Goal: Transaction & Acquisition: Purchase product/service

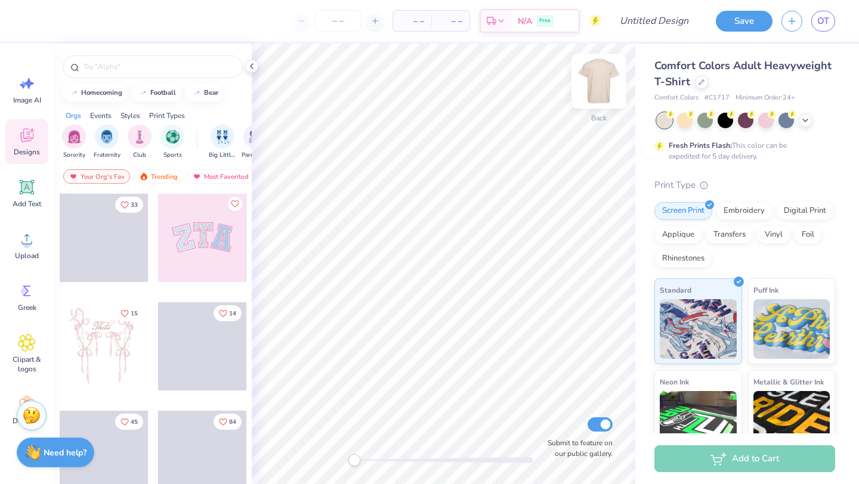
click at [605, 86] on img at bounding box center [599, 81] width 48 height 48
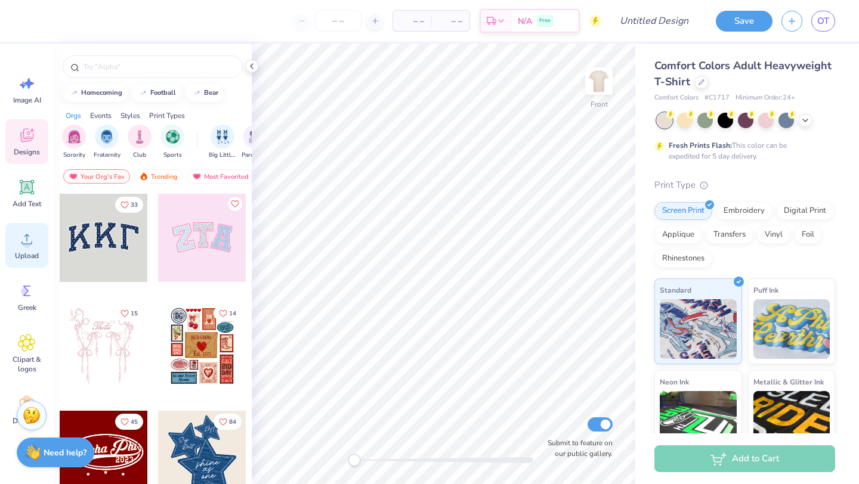
click at [22, 235] on icon at bounding box center [27, 239] width 18 height 18
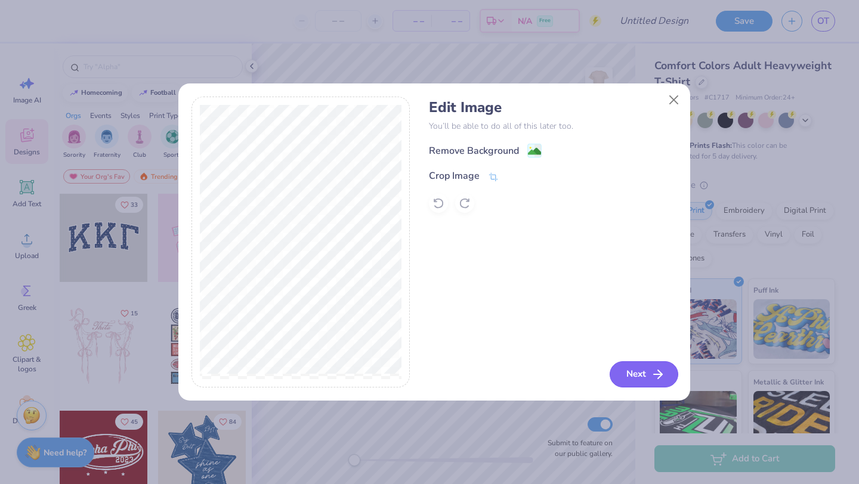
click at [657, 377] on icon "button" at bounding box center [658, 374] width 14 height 14
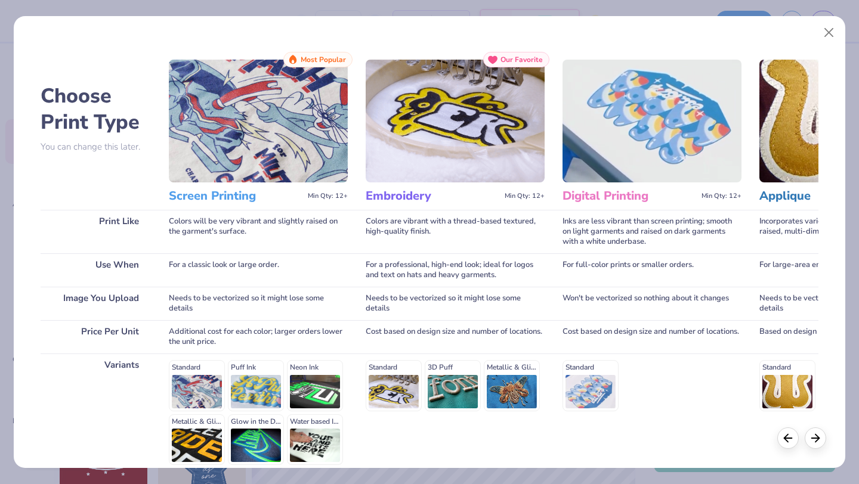
scroll to position [110, 0]
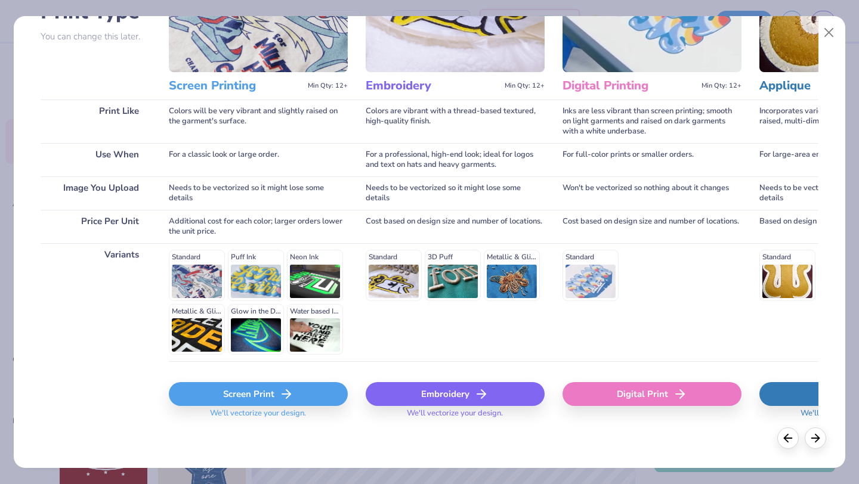
click at [294, 386] on div "Screen Print" at bounding box center [258, 394] width 179 height 24
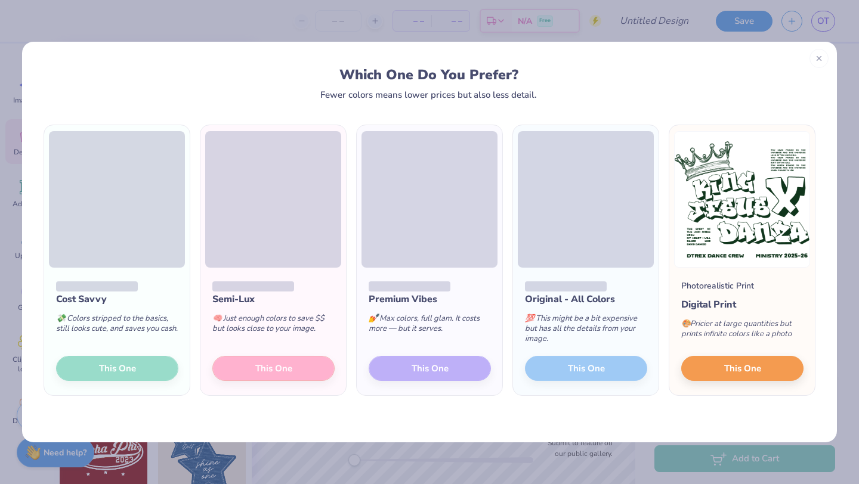
click at [143, 364] on div "Cost Savvy 💸 Colors stripped to the basics, still looks cute, and saves you cas…" at bounding box center [116, 332] width 145 height 128
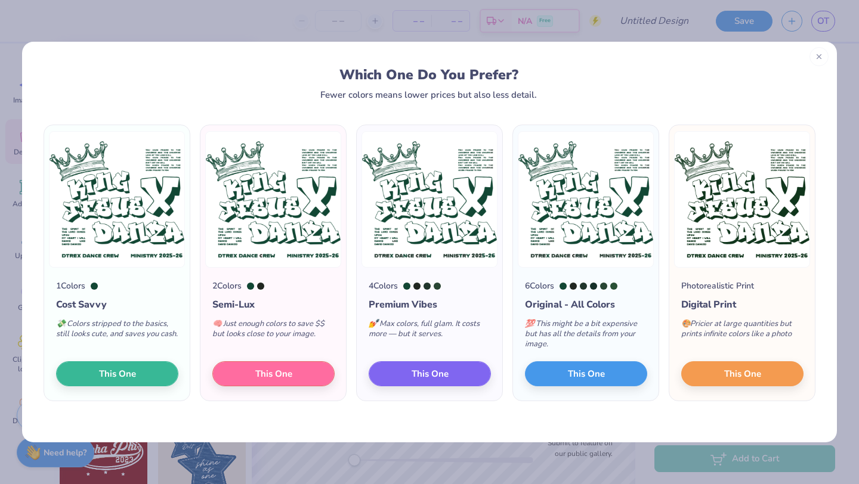
click at [818, 61] on div at bounding box center [818, 56] width 19 height 19
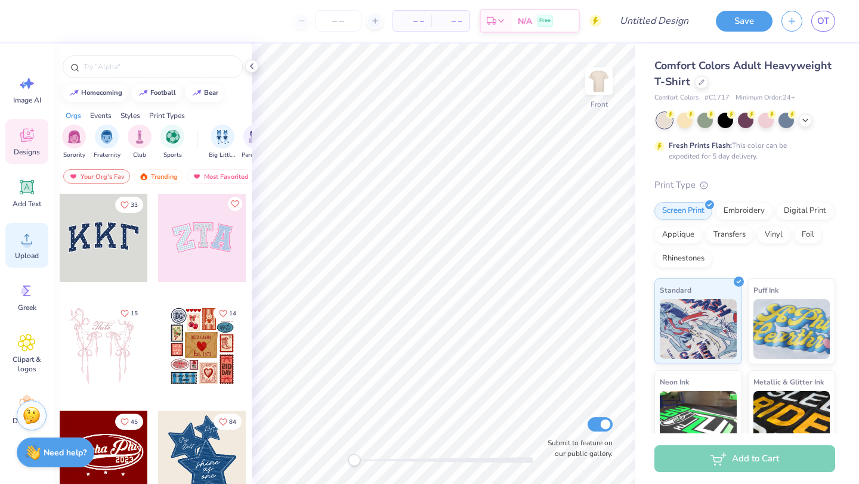
click at [20, 251] on span "Upload" at bounding box center [27, 256] width 24 height 10
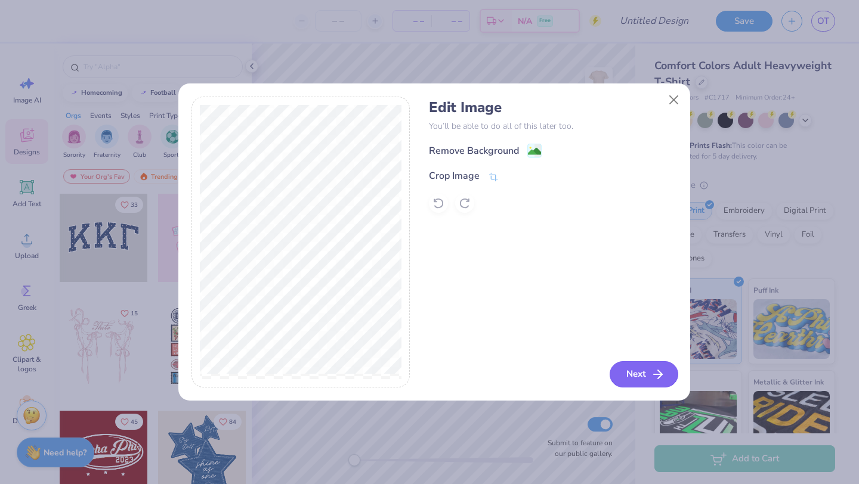
click at [639, 367] on button "Next" at bounding box center [643, 374] width 69 height 26
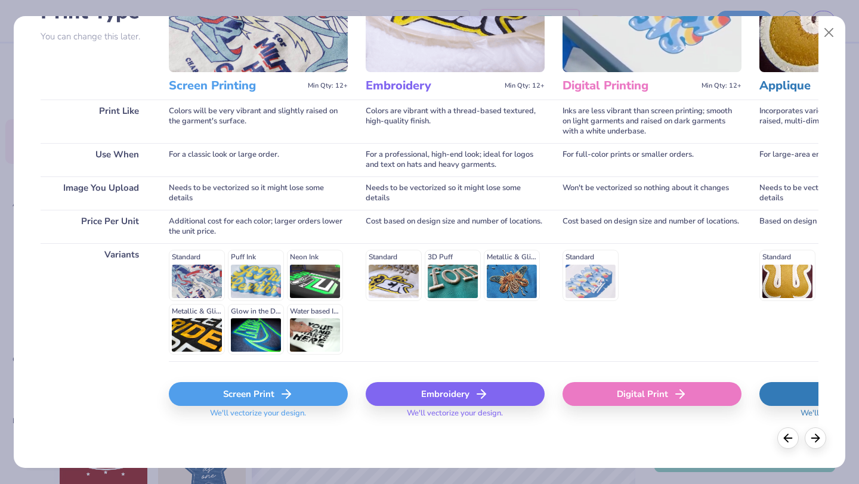
click at [203, 390] on div "Screen Print" at bounding box center [258, 394] width 179 height 24
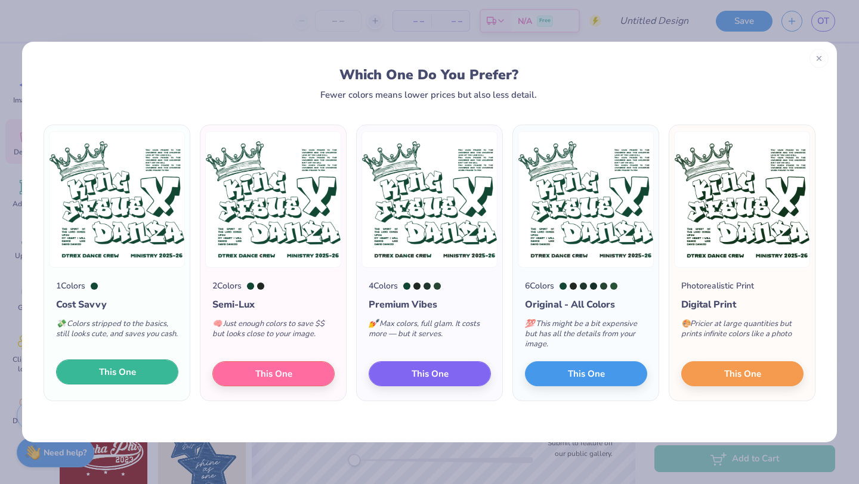
click at [140, 374] on button "This One" at bounding box center [117, 372] width 122 height 25
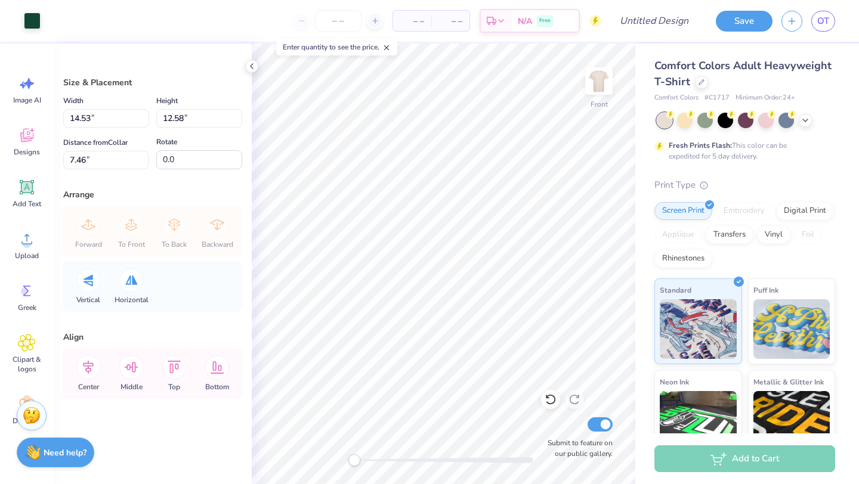
type input "13.35"
type input "11.56"
type input "8.49"
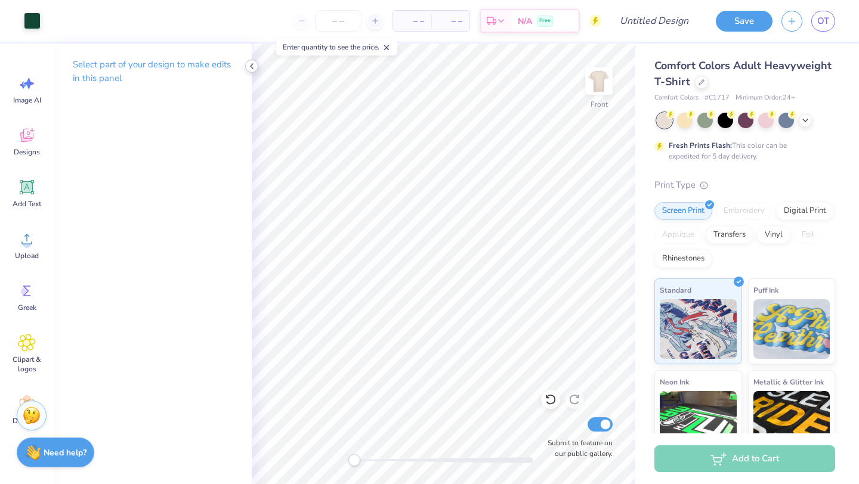
click at [252, 65] on icon at bounding box center [252, 66] width 10 height 10
click at [252, 69] on icon at bounding box center [252, 66] width 10 height 10
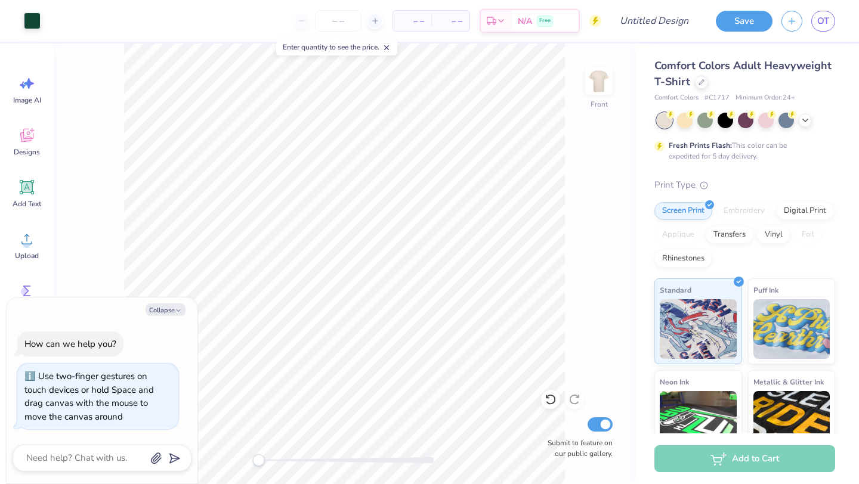
click at [258, 456] on div "Accessibility label" at bounding box center [258, 460] width 12 height 12
click at [177, 306] on button "Collapse" at bounding box center [165, 310] width 40 height 13
type textarea "x"
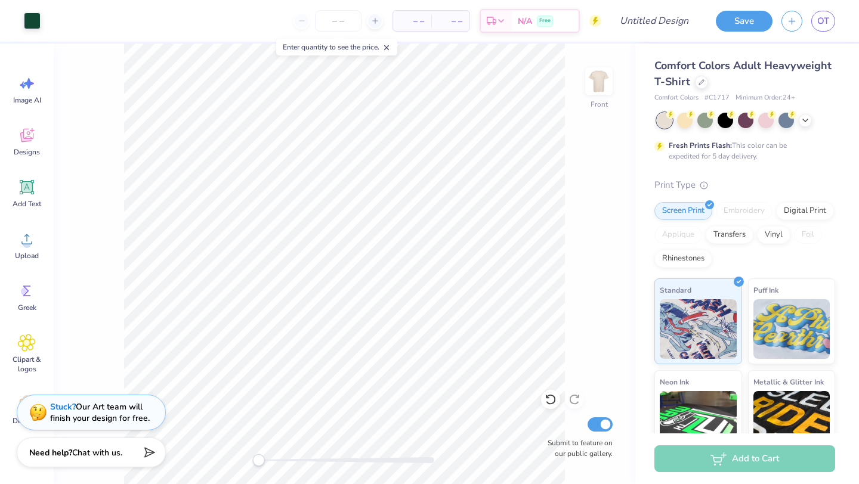
click at [391, 45] on icon at bounding box center [386, 48] width 8 height 8
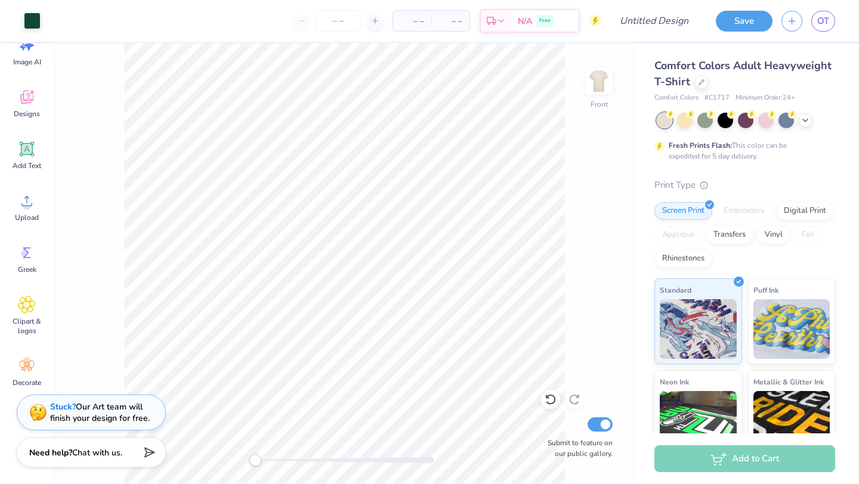
click at [205, 462] on div "Front Submit to feature on our public gallery." at bounding box center [344, 264] width 581 height 441
click at [603, 80] on img at bounding box center [599, 81] width 48 height 48
click at [28, 213] on span "Upload" at bounding box center [27, 218] width 24 height 10
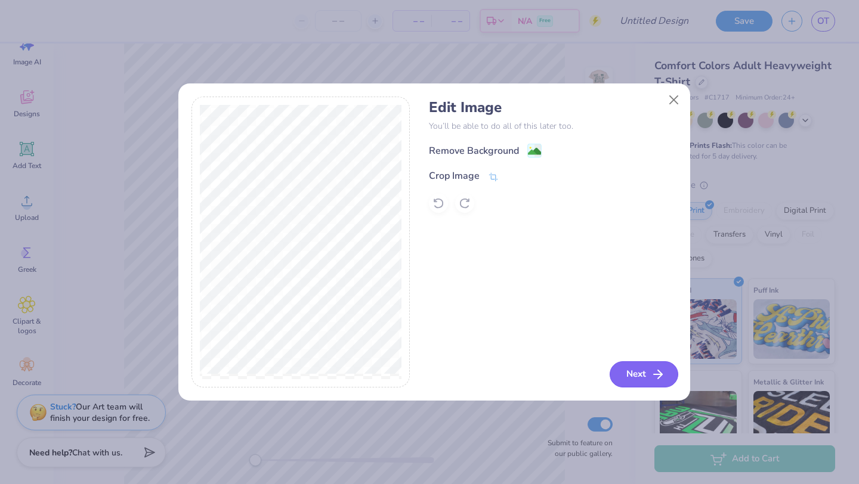
click at [635, 383] on button "Next" at bounding box center [643, 374] width 69 height 26
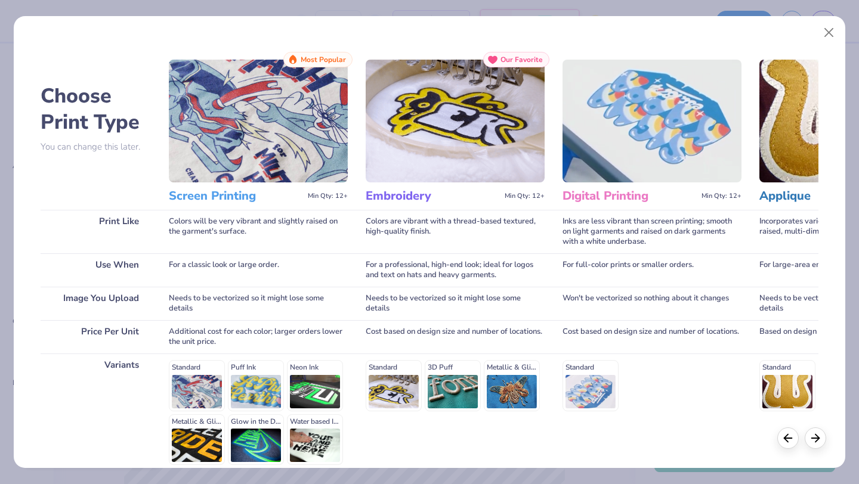
scroll to position [110, 0]
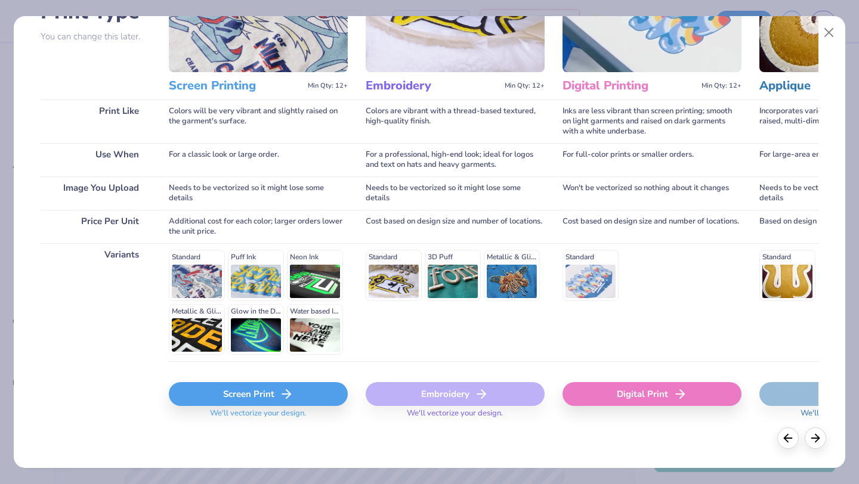
click at [281, 391] on icon at bounding box center [286, 394] width 14 height 14
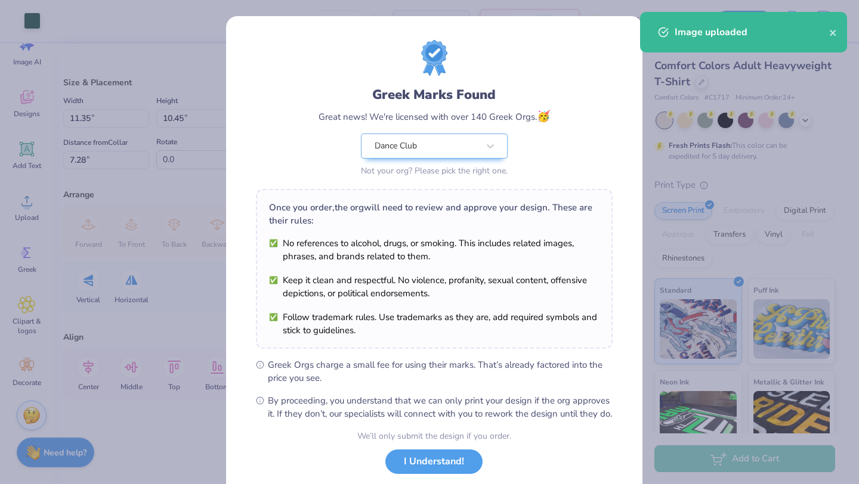
click at [424, 268] on body "Art colors – – Per Item – – Total Est. Delivery N/A Free Design Title Save OT I…" at bounding box center [429, 242] width 859 height 484
type input "5.54"
type input "5.10"
type input "12.62"
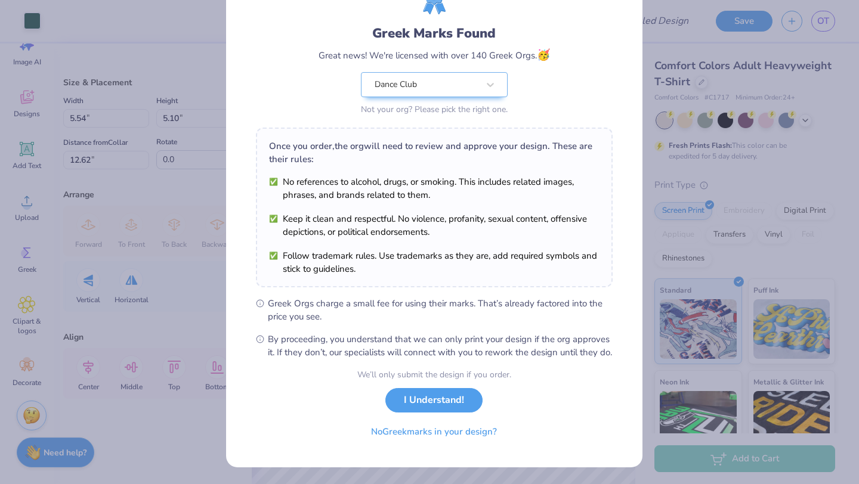
scroll to position [74, 0]
click at [445, 431] on button "No Greek marks in your design?" at bounding box center [434, 429] width 146 height 24
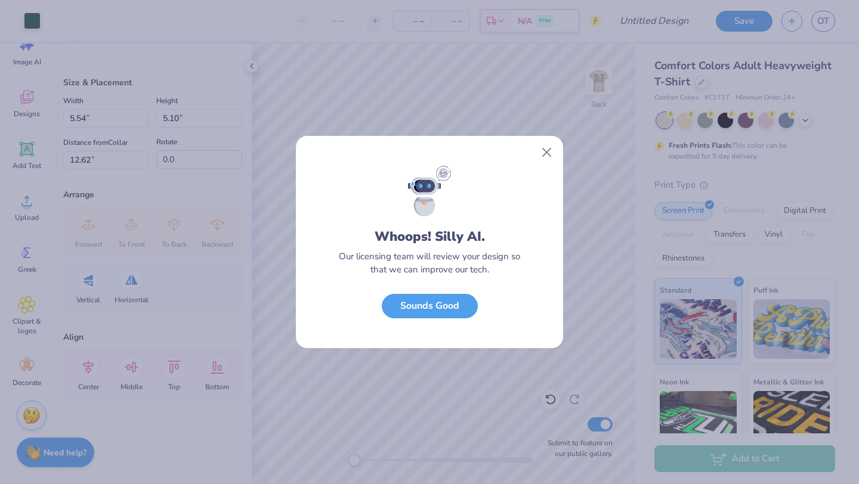
scroll to position [0, 0]
click at [444, 309] on button "Sounds Good" at bounding box center [430, 303] width 96 height 24
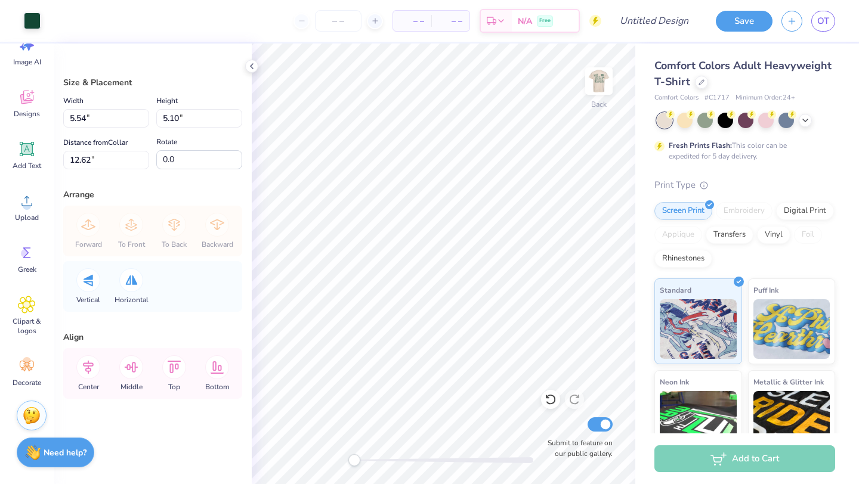
type input "3.56"
type input "3.28"
type input "6.36"
type input "2.76"
type input "2.54"
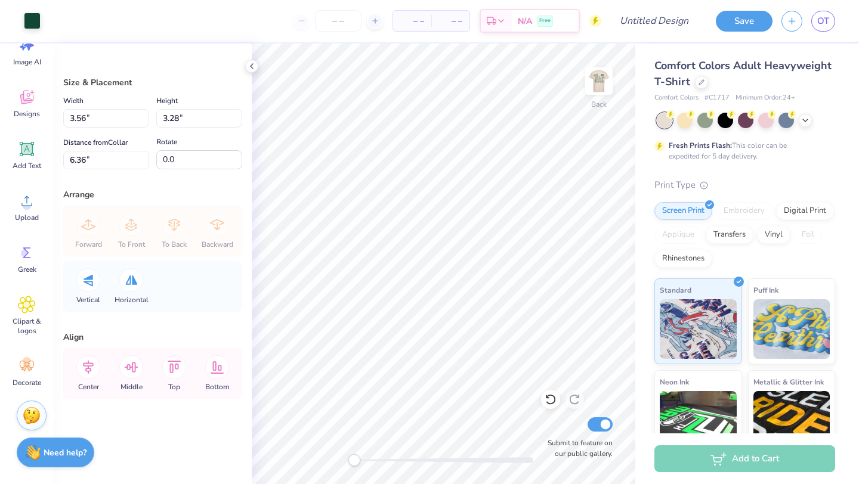
type input "3.94"
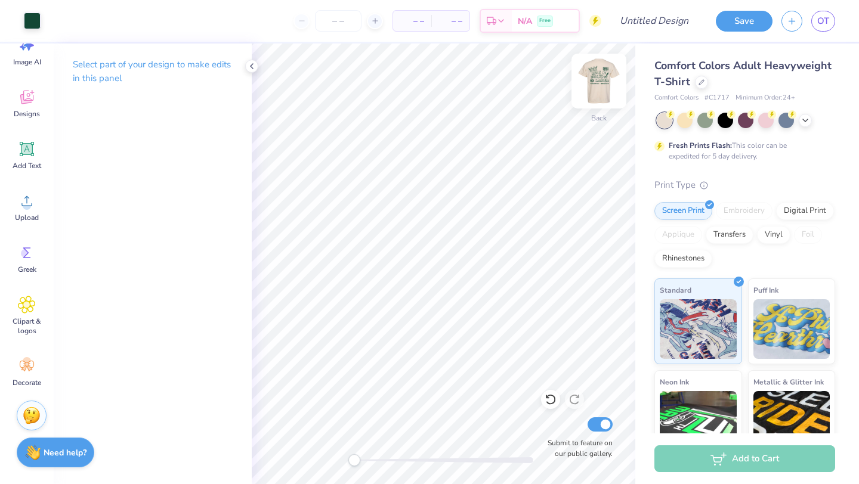
click at [590, 83] on img at bounding box center [599, 81] width 48 height 48
click at [602, 89] on img at bounding box center [599, 81] width 48 height 48
click at [611, 89] on img at bounding box center [599, 81] width 48 height 48
click at [611, 89] on img at bounding box center [599, 81] width 24 height 24
click at [253, 68] on icon at bounding box center [252, 66] width 10 height 10
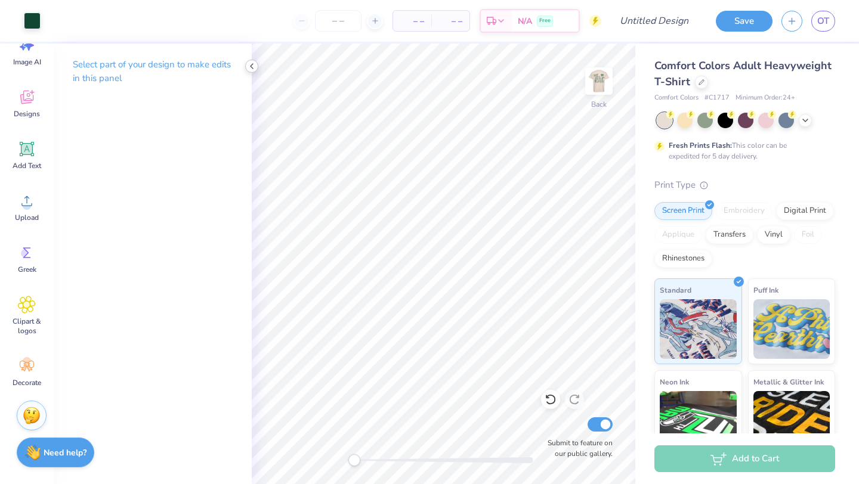
click at [252, 69] on icon at bounding box center [252, 66] width 10 height 10
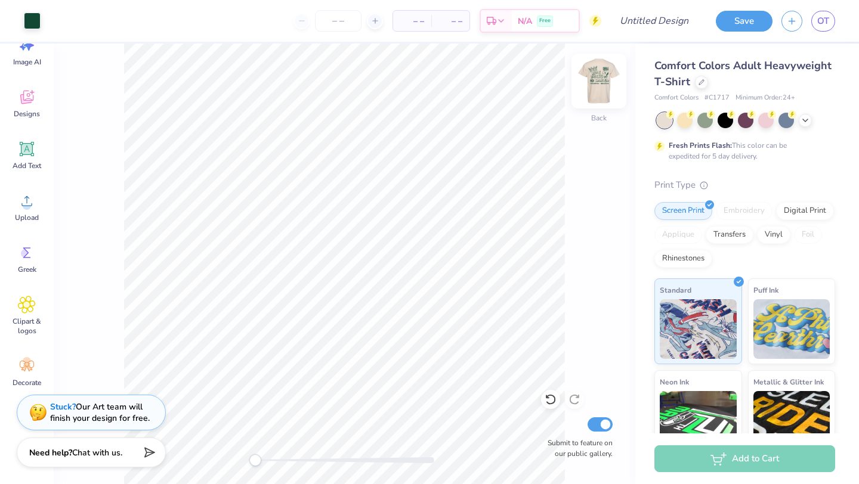
click at [601, 85] on img at bounding box center [599, 81] width 48 height 48
click at [609, 82] on img at bounding box center [599, 81] width 48 height 48
click at [601, 85] on img at bounding box center [599, 81] width 48 height 48
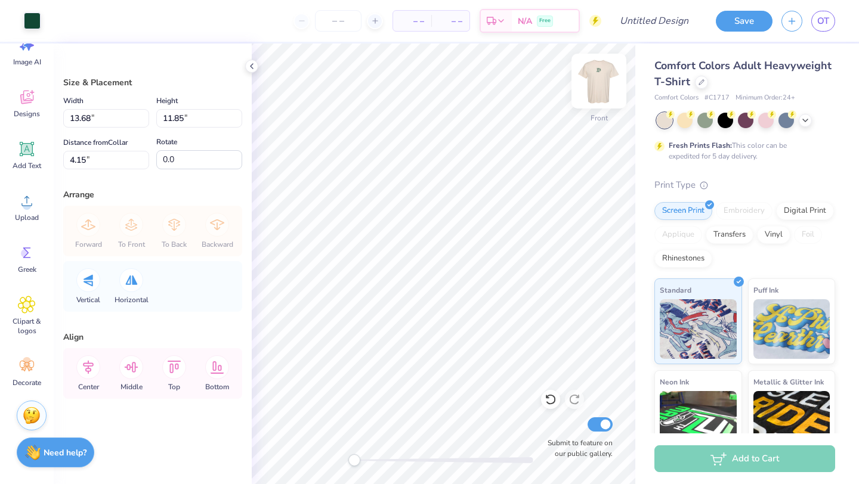
type input "13.68"
type input "11.85"
click at [247, 61] on div at bounding box center [251, 66] width 13 height 13
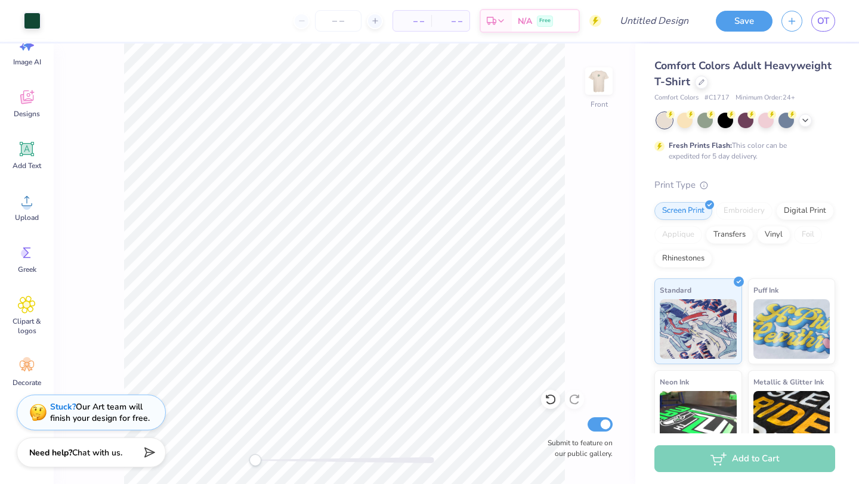
drag, startPoint x: 260, startPoint y: 456, endPoint x: 250, endPoint y: 457, distance: 10.2
click at [255, 457] on div at bounding box center [344, 460] width 179 height 12
click at [653, 21] on input "Design Title" at bounding box center [668, 21] width 58 height 24
type input "DTREX SHIRT FINAL DESIGN YAY"
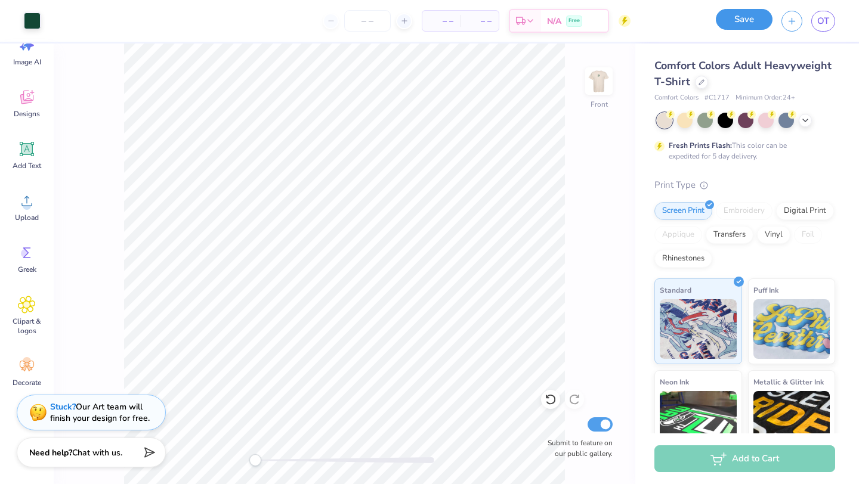
click at [741, 21] on button "Save" at bounding box center [744, 19] width 57 height 21
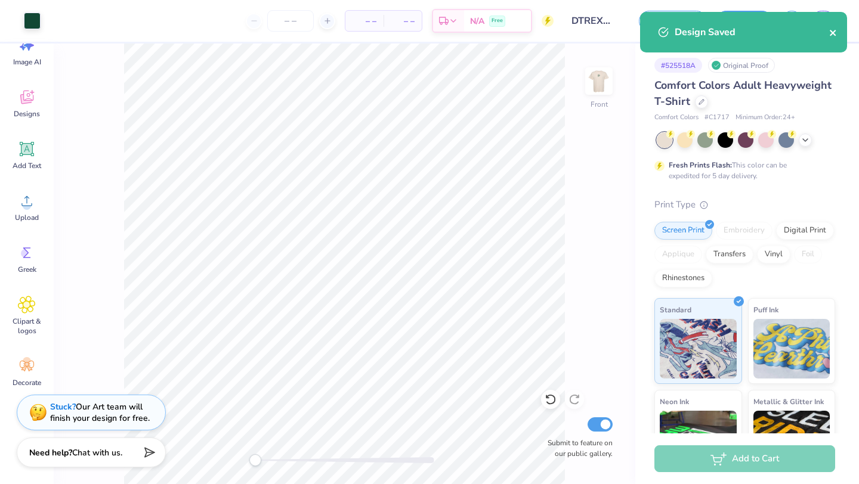
click at [834, 36] on icon "close" at bounding box center [833, 33] width 8 height 10
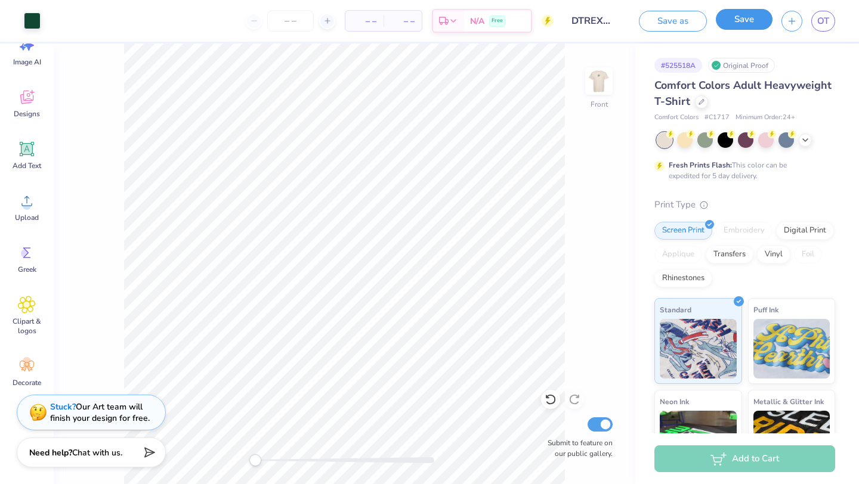
click at [739, 22] on button "Save" at bounding box center [744, 19] width 57 height 21
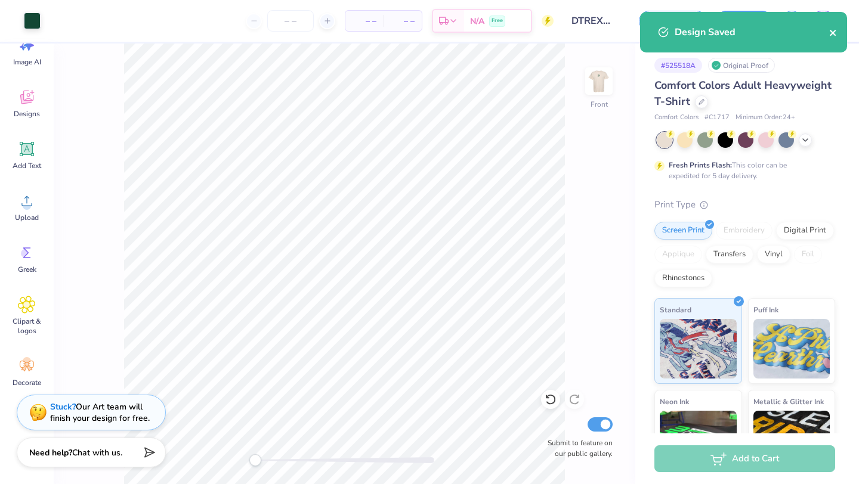
click at [829, 37] on icon "close" at bounding box center [833, 33] width 8 height 10
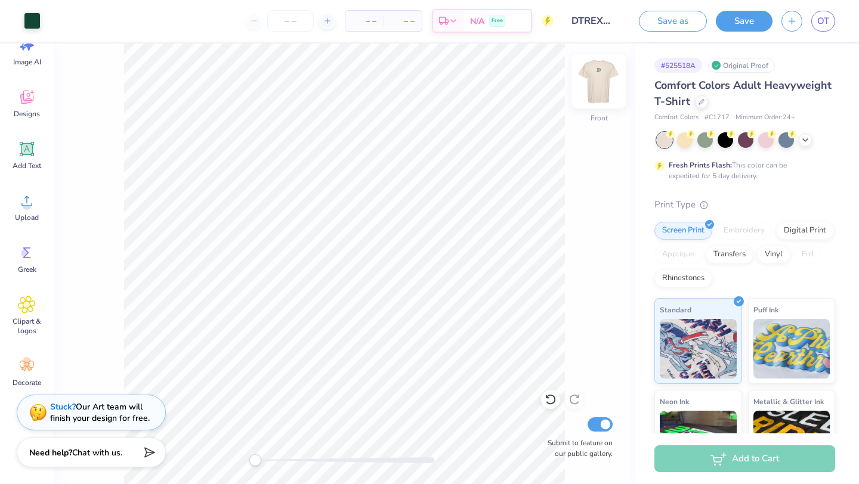
click at [605, 89] on img at bounding box center [599, 81] width 48 height 48
click at [589, 81] on img at bounding box center [599, 81] width 48 height 48
click at [597, 78] on img at bounding box center [599, 81] width 48 height 48
click at [597, 78] on img at bounding box center [599, 81] width 24 height 24
click at [606, 79] on img at bounding box center [599, 81] width 48 height 48
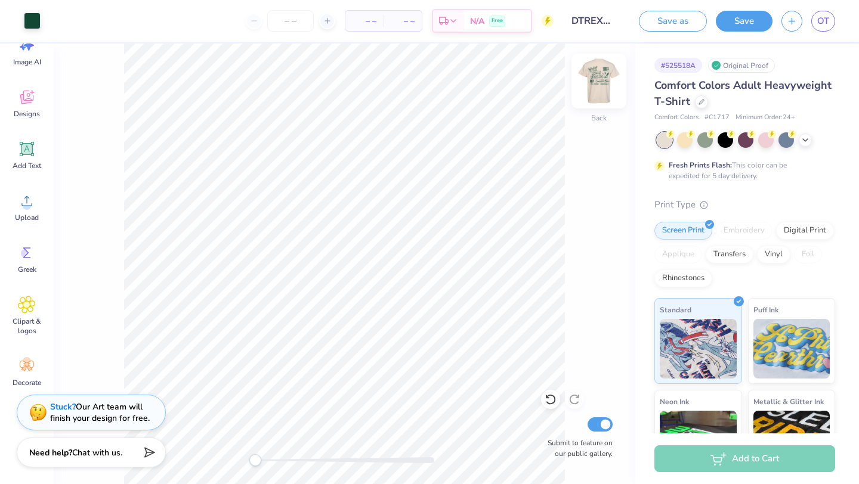
click at [603, 97] on img at bounding box center [599, 81] width 48 height 48
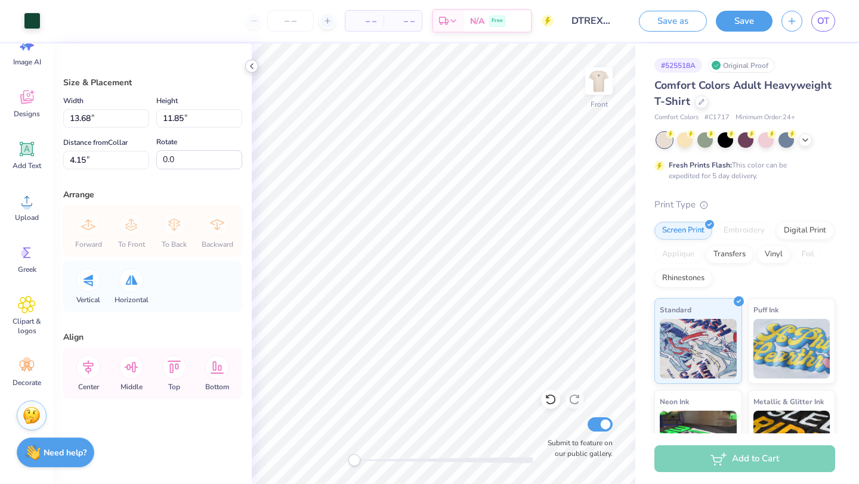
click at [249, 67] on icon at bounding box center [252, 66] width 10 height 10
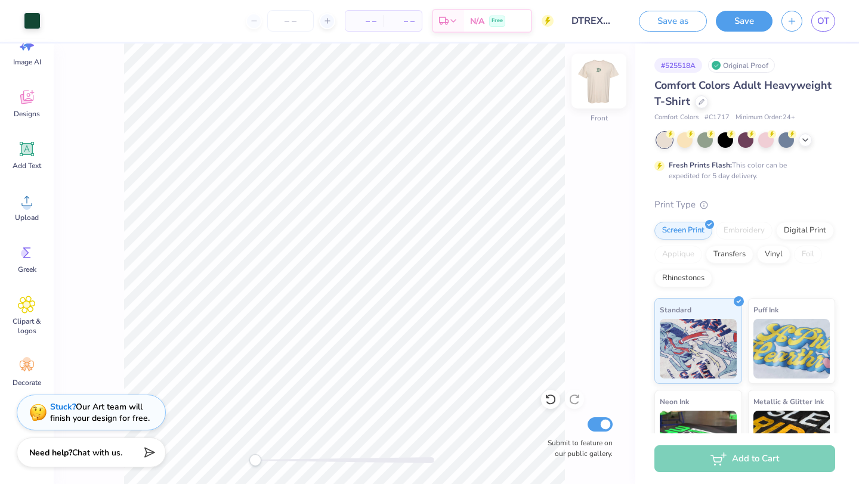
click at [605, 79] on img at bounding box center [599, 81] width 48 height 48
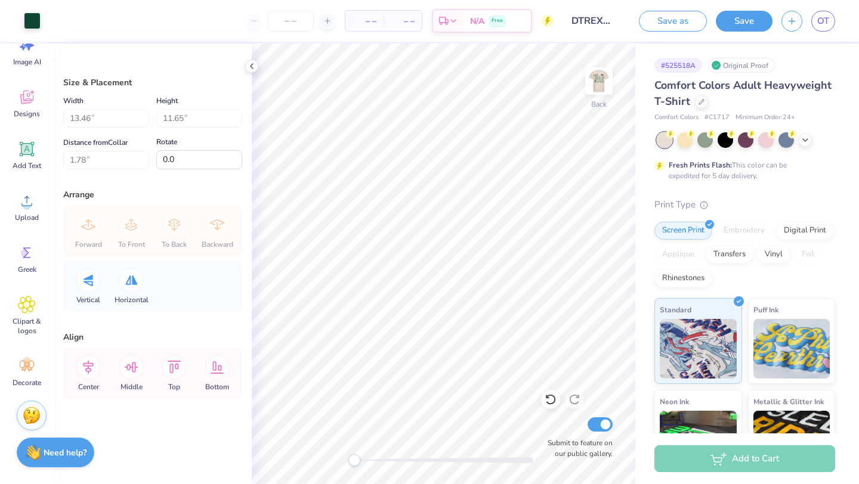
click at [605, 79] on img at bounding box center [599, 81] width 24 height 24
click at [255, 70] on icon at bounding box center [252, 66] width 10 height 10
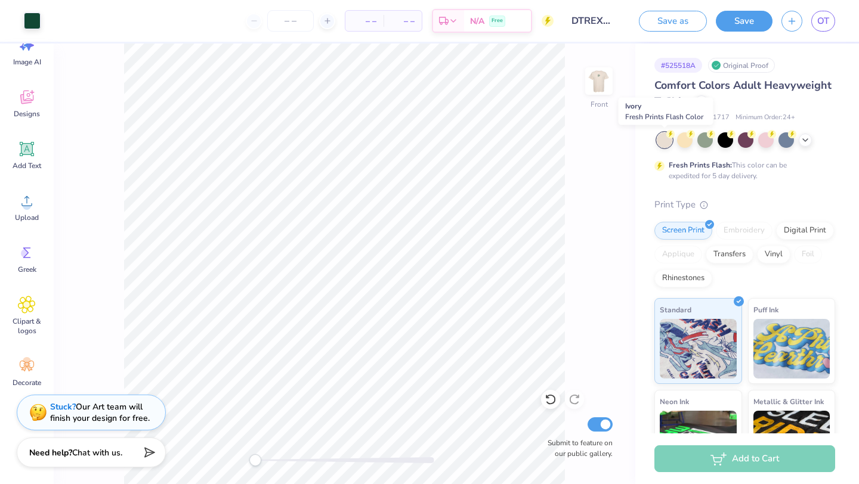
click at [667, 143] on div at bounding box center [665, 140] width 16 height 16
click at [603, 82] on img at bounding box center [599, 81] width 48 height 48
click at [577, 199] on div "Back Submit to feature on our public gallery." at bounding box center [344, 264] width 581 height 441
click at [144, 473] on div "Back Submit to feature on our public gallery." at bounding box center [344, 264] width 581 height 441
click at [131, 455] on div "Need help? Chat with us." at bounding box center [91, 451] width 149 height 30
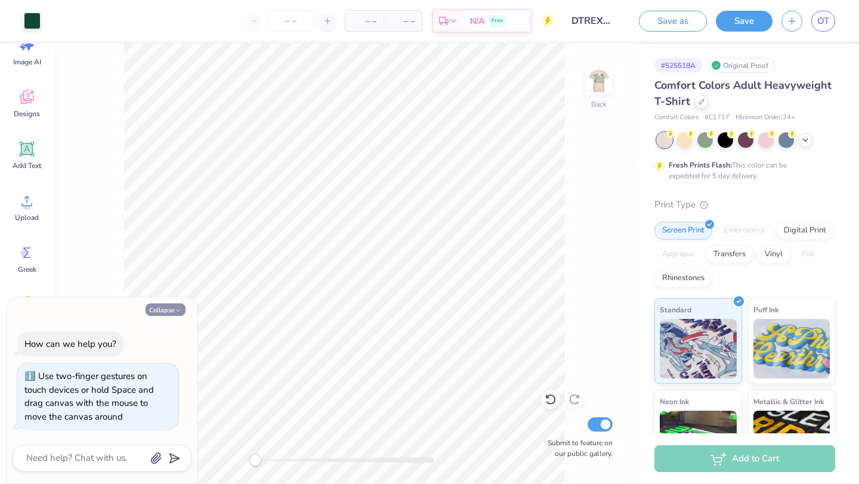
click at [171, 311] on button "Collapse" at bounding box center [165, 310] width 40 height 13
type textarea "x"
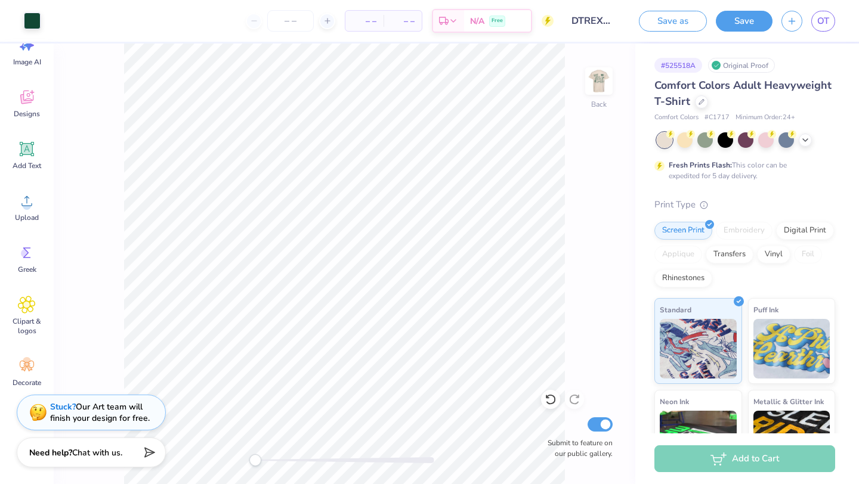
click at [756, 451] on div "Add to Cart" at bounding box center [744, 458] width 181 height 27
click at [383, 18] on div "– – Total" at bounding box center [402, 21] width 38 height 20
click at [361, 23] on span "– –" at bounding box center [364, 21] width 24 height 13
click at [296, 14] on input "number" at bounding box center [290, 20] width 47 height 21
click at [327, 23] on icon at bounding box center [327, 21] width 8 height 8
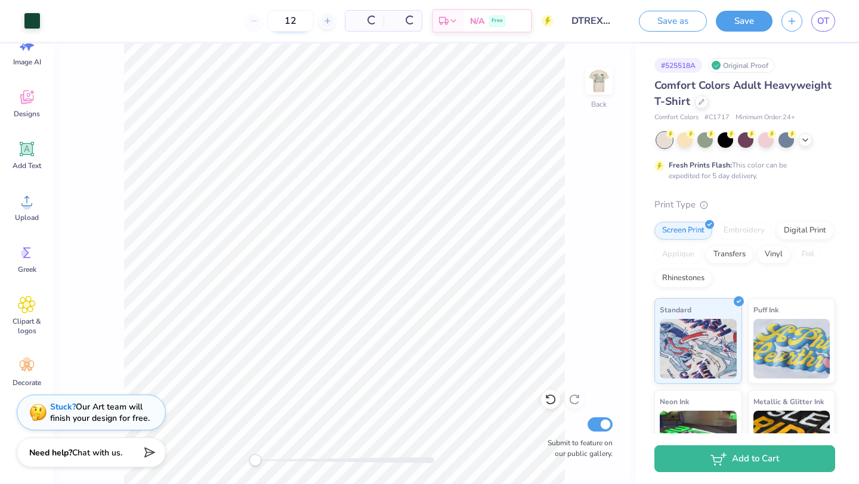
click at [305, 19] on input "12" at bounding box center [290, 20] width 47 height 21
drag, startPoint x: 305, startPoint y: 19, endPoint x: 264, endPoint y: 20, distance: 41.1
click at [264, 20] on div "12" at bounding box center [290, 20] width 89 height 21
drag, startPoint x: 281, startPoint y: 18, endPoint x: 261, endPoint y: 18, distance: 20.3
click at [261, 18] on input "18" at bounding box center [251, 20] width 47 height 21
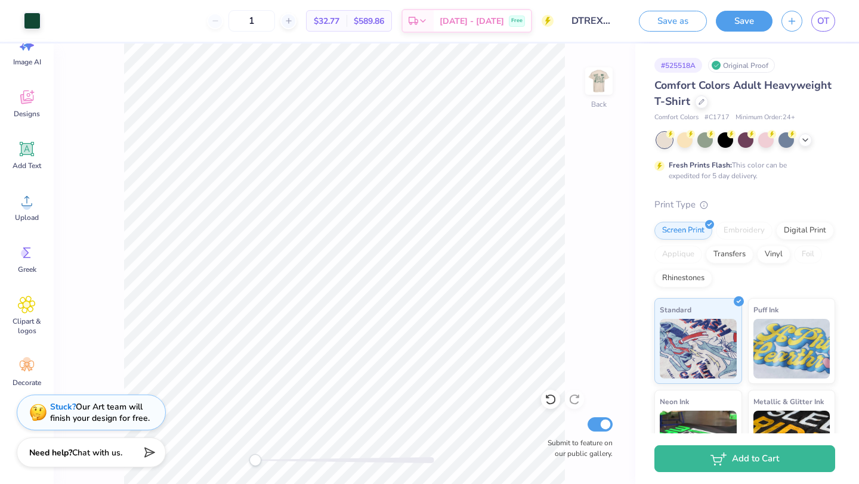
type input "12"
click at [384, 21] on span "$589.86" at bounding box center [369, 21] width 30 height 13
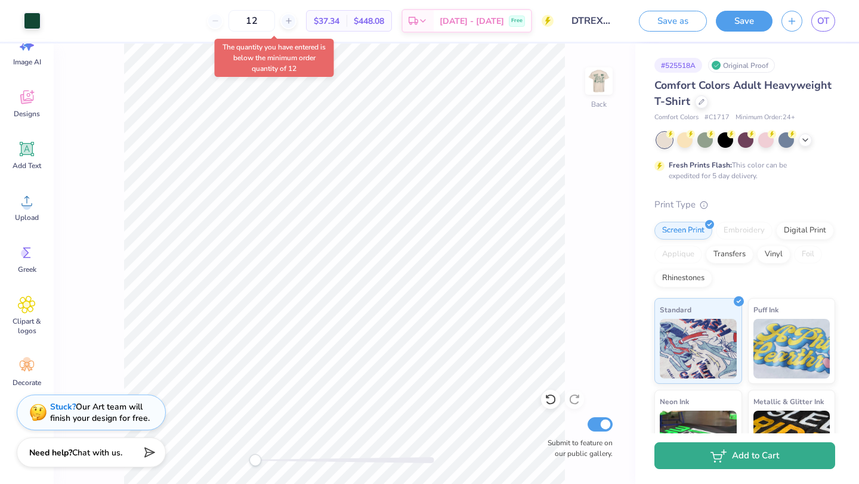
click at [761, 462] on button "Add to Cart" at bounding box center [744, 455] width 181 height 27
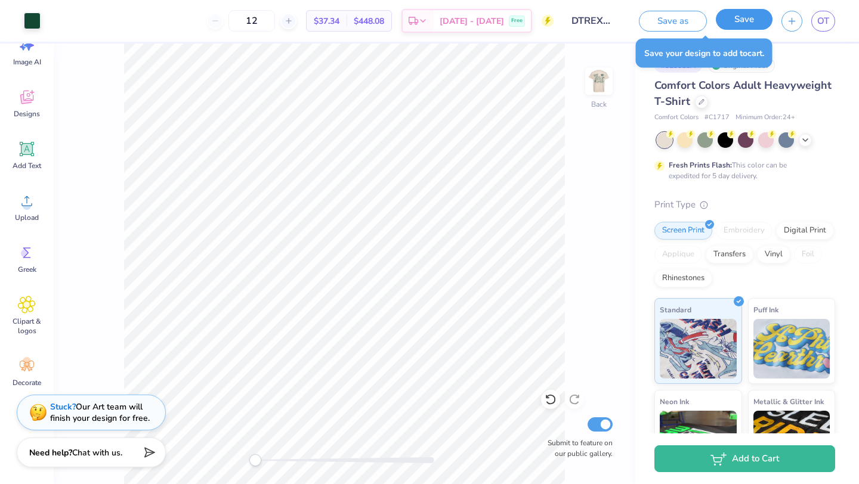
click at [741, 21] on button "Save" at bounding box center [744, 19] width 57 height 21
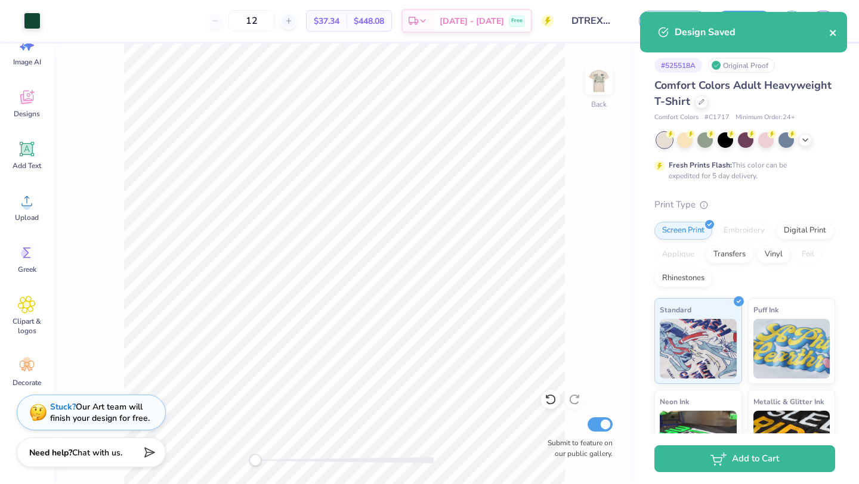
click at [829, 36] on div "Design Saved" at bounding box center [743, 37] width 212 height 54
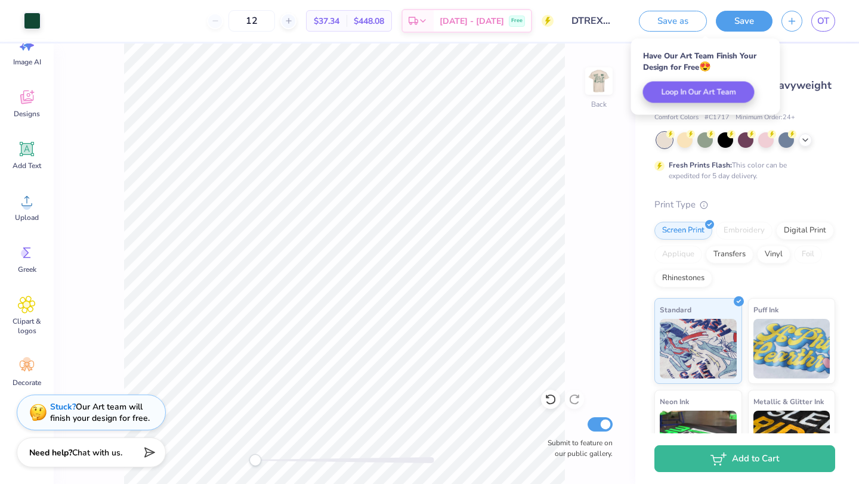
click at [790, 116] on span "Minimum Order: 24 +" at bounding box center [765, 118] width 60 height 10
click at [804, 90] on div "Comfort Colors Adult Heavyweight T-Shirt" at bounding box center [744, 94] width 181 height 32
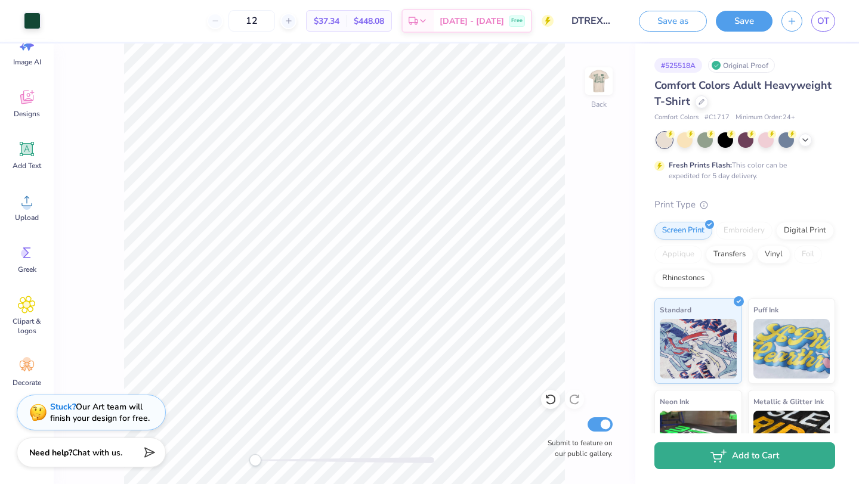
click at [695, 451] on button "Add to Cart" at bounding box center [744, 455] width 181 height 27
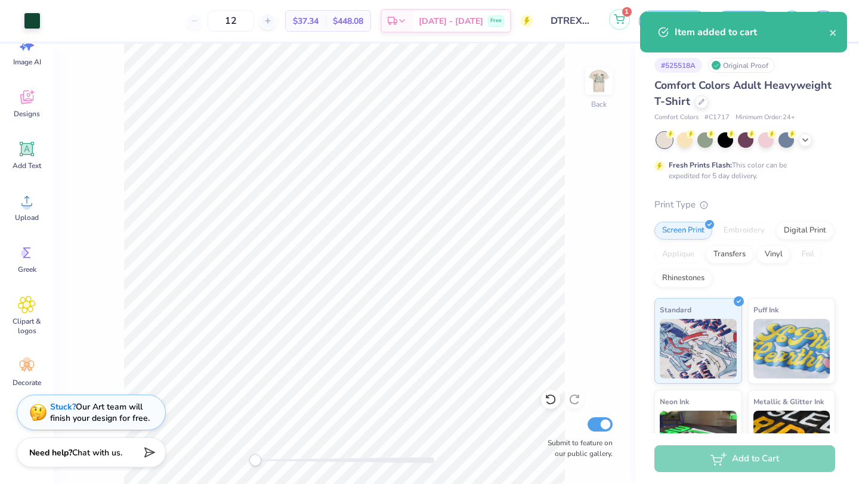
click at [621, 24] on icon at bounding box center [619, 19] width 11 height 10
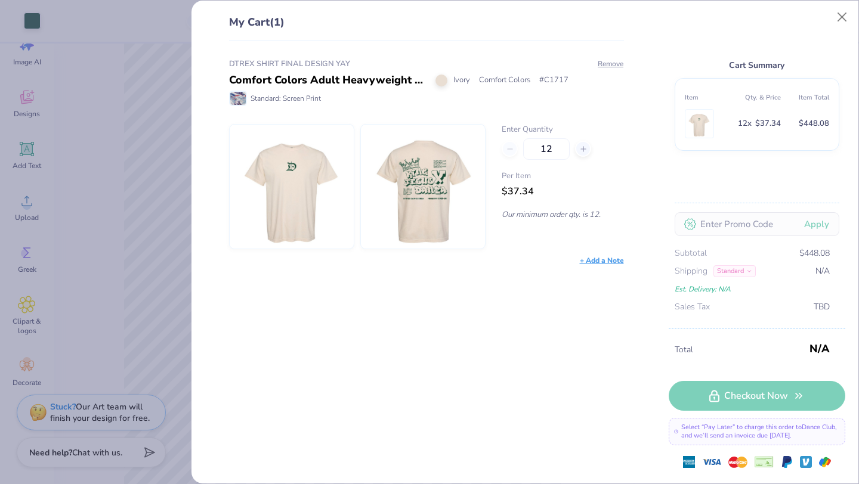
click at [407, 234] on div at bounding box center [422, 186] width 125 height 125
click at [348, 165] on div at bounding box center [291, 186] width 125 height 125
click at [293, 155] on div at bounding box center [291, 186] width 125 height 125
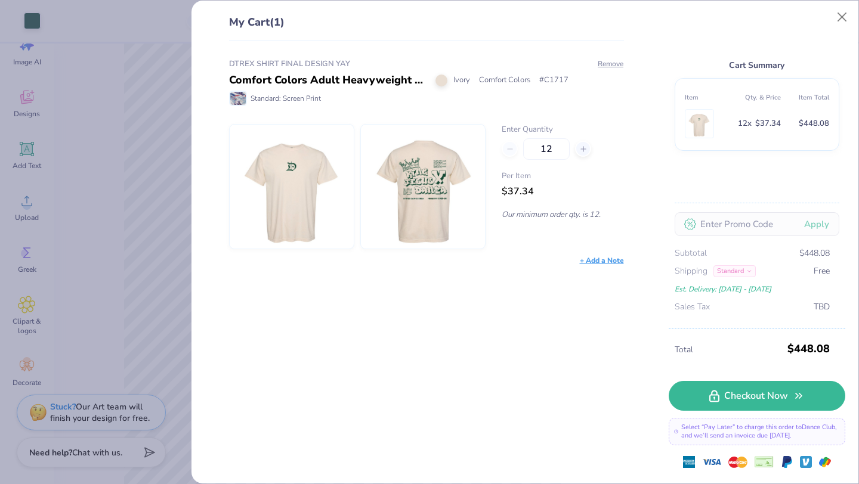
click at [413, 189] on img at bounding box center [422, 187] width 103 height 124
click at [414, 195] on img at bounding box center [422, 187] width 103 height 124
click at [416, 196] on img at bounding box center [422, 187] width 103 height 124
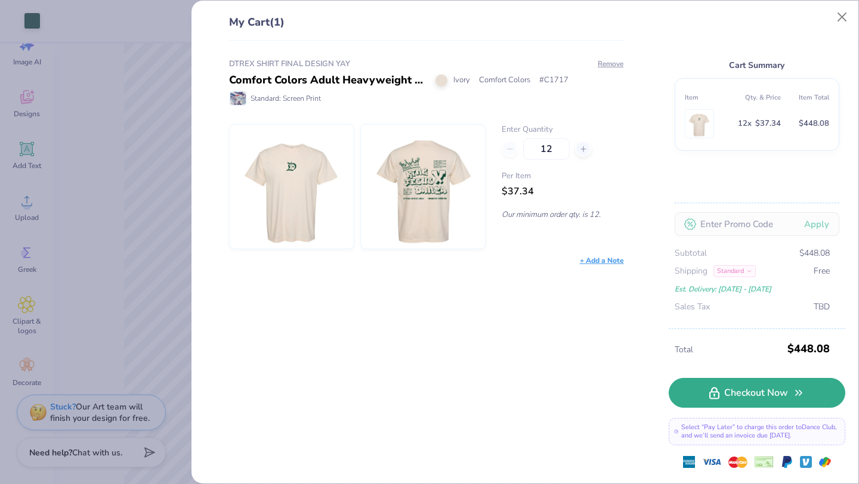
click at [757, 398] on link "Checkout Now" at bounding box center [756, 393] width 177 height 30
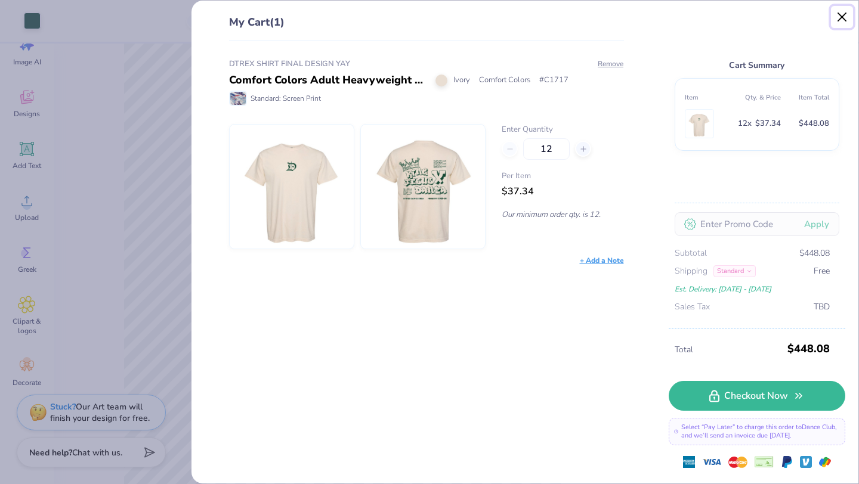
click at [846, 18] on button "Close" at bounding box center [842, 17] width 23 height 23
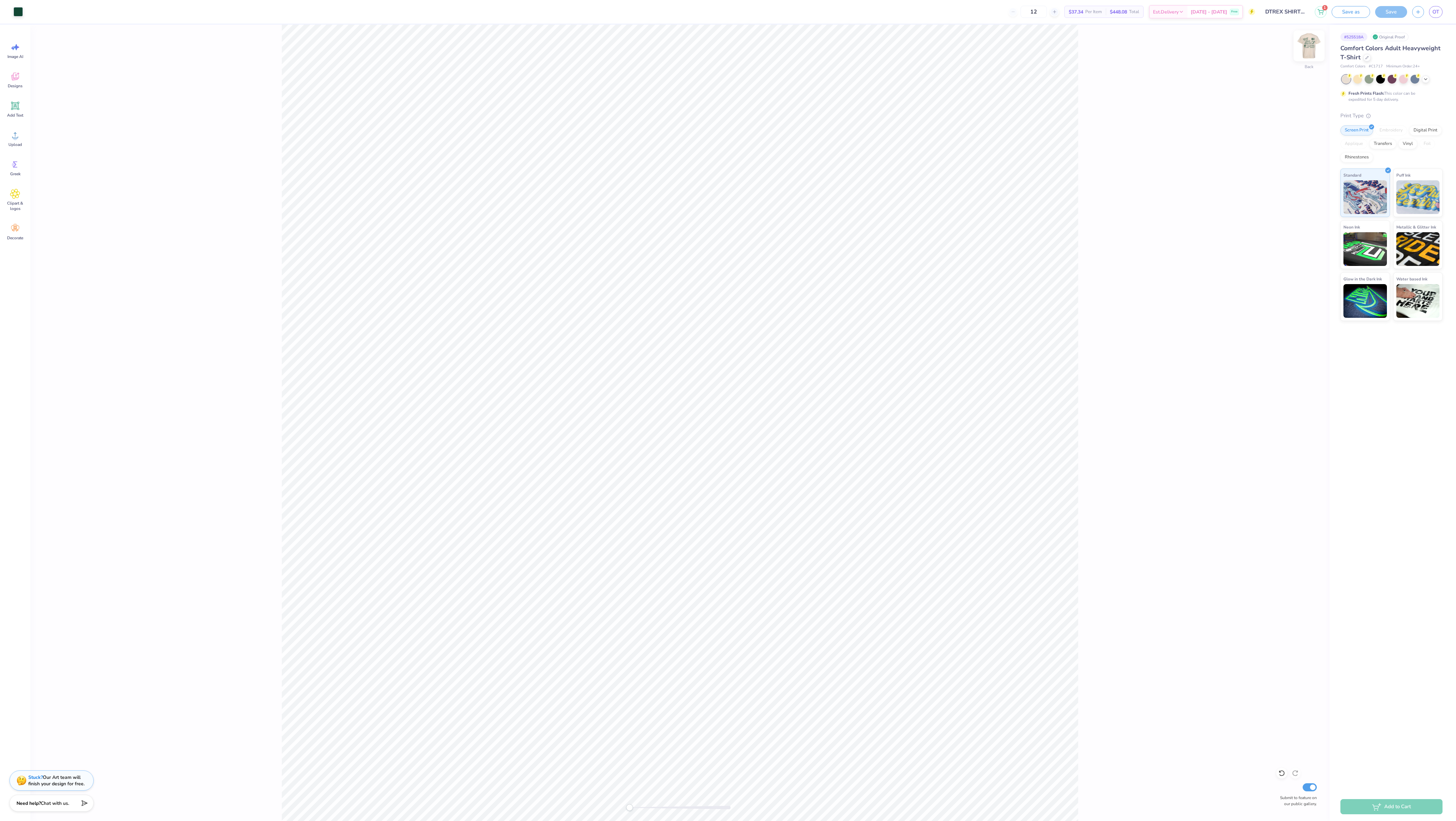
click at [485, 50] on img at bounding box center [1309, 46] width 27 height 27
